Goal: Information Seeking & Learning: Learn about a topic

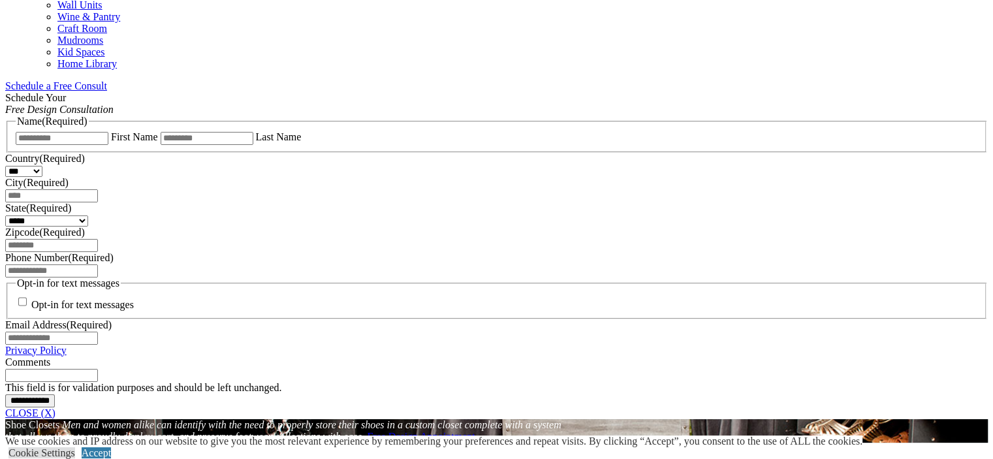
scroll to position [718, 0]
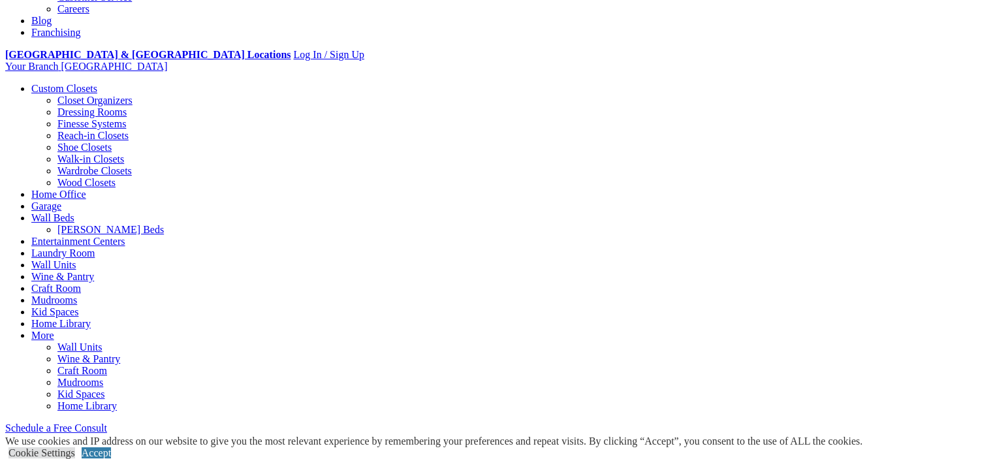
scroll to position [326, 0]
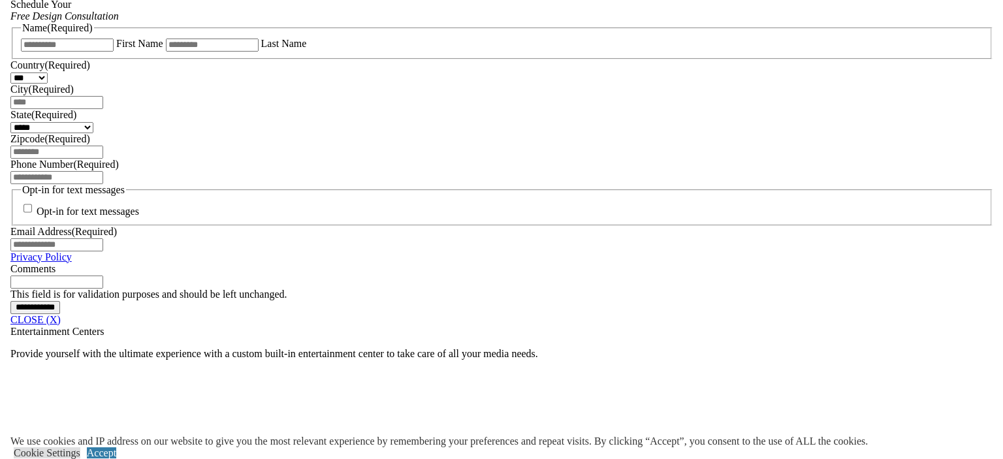
scroll to position [943, 0]
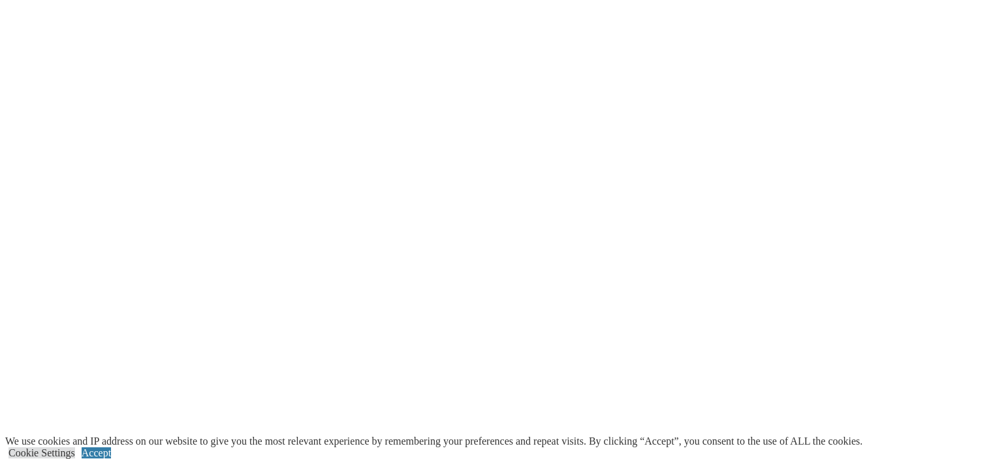
scroll to position [2167, 0]
